Goal: Navigation & Orientation: Find specific page/section

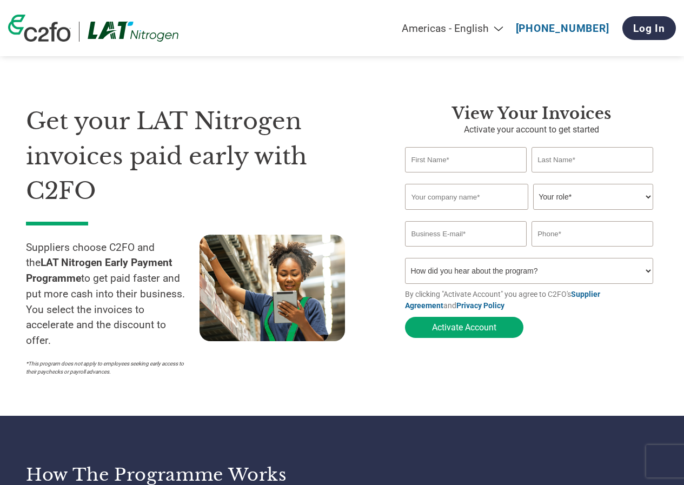
select select "en-[GEOGRAPHIC_DATA]"
click at [500, 29] on select "Americas - English Américas - Español [GEOGRAPHIC_DATA] - Português [GEOGRAPHIC…" at bounding box center [384, 28] width 251 height 12
click at [375, 97] on div "Get your LAT Nitrogen invoices paid early with C2FO Suppliers choose C2FO and t…" at bounding box center [342, 221] width 632 height 321
